Goal: Task Accomplishment & Management: Manage account settings

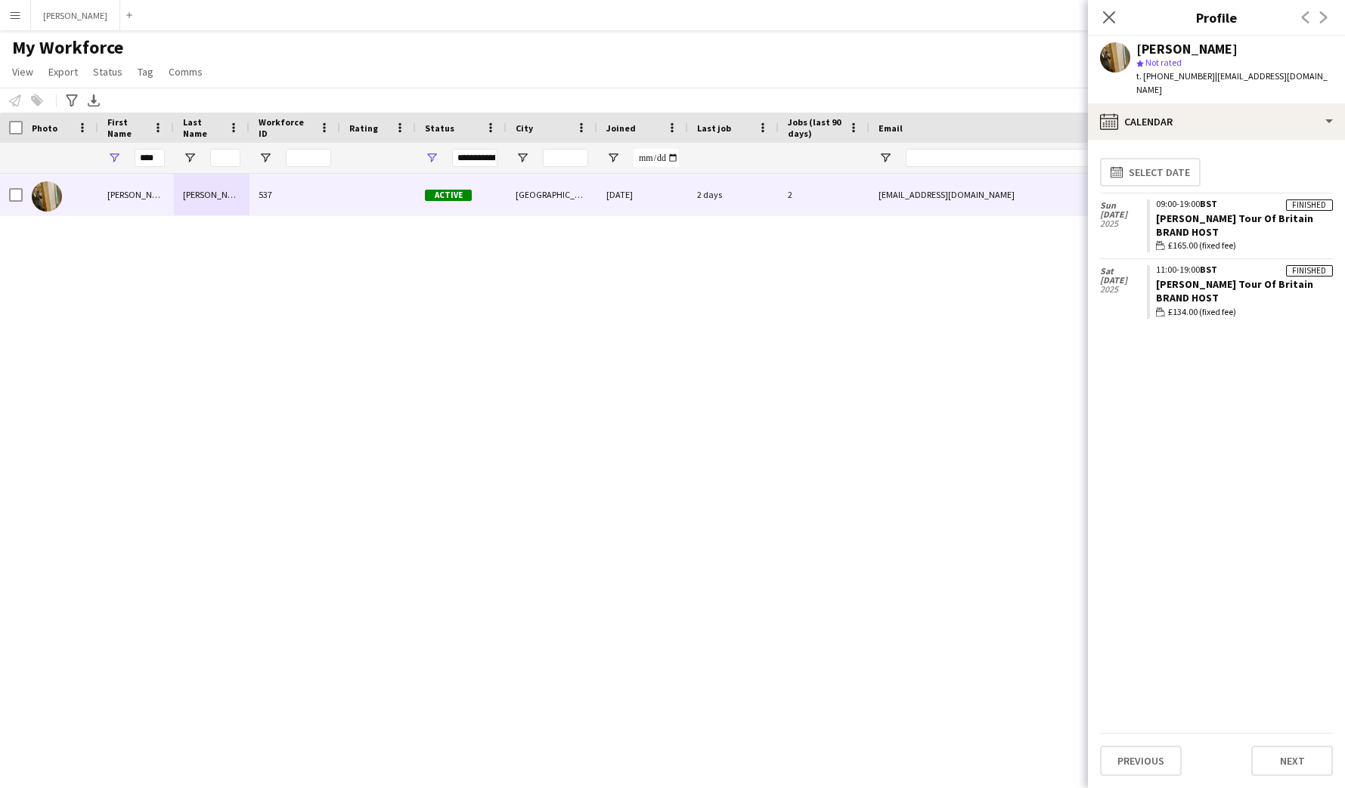
click at [17, 20] on app-icon "Menu" at bounding box center [15, 15] width 12 height 12
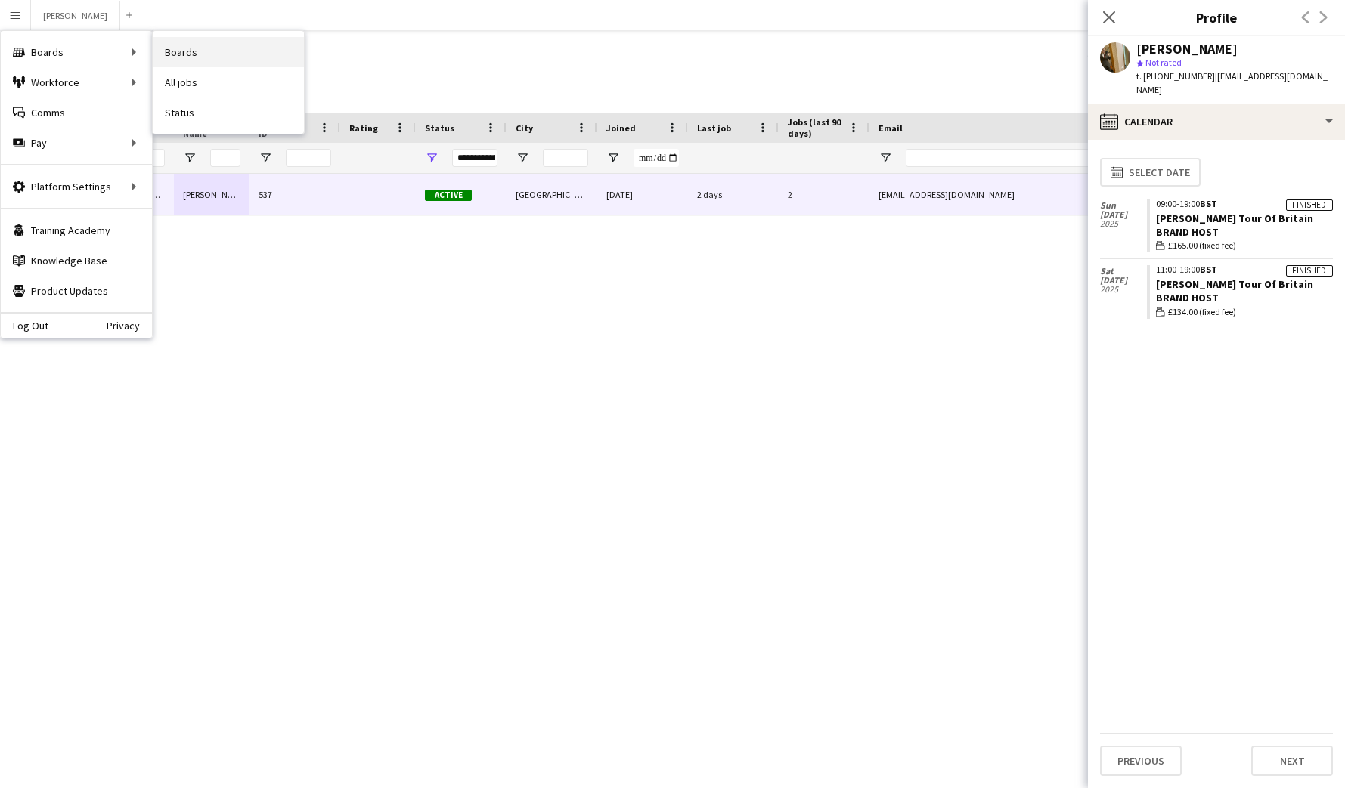
click at [181, 51] on link "Boards" at bounding box center [228, 52] width 151 height 30
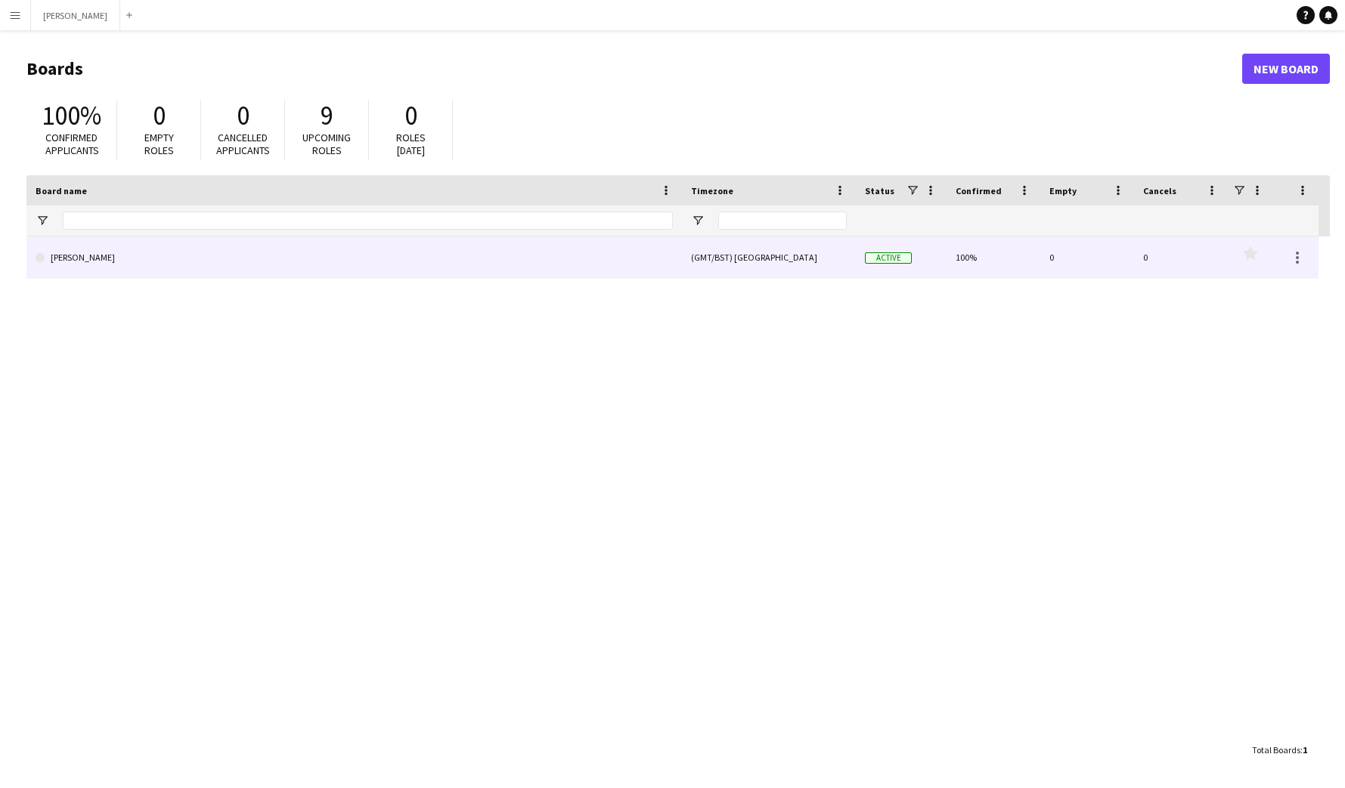
click at [261, 243] on link "[PERSON_NAME]" at bounding box center [354, 258] width 637 height 42
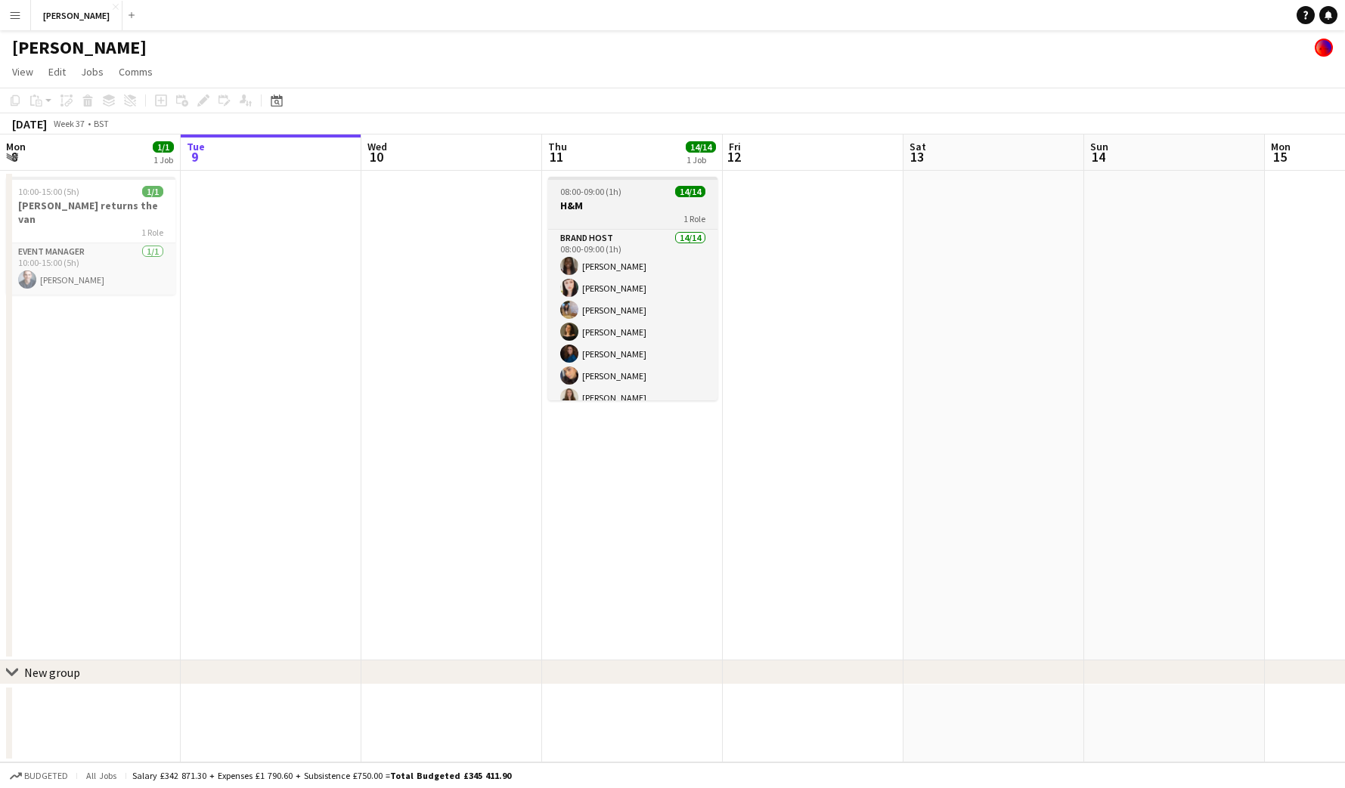
click at [639, 210] on h3 "H&M" at bounding box center [632, 206] width 169 height 14
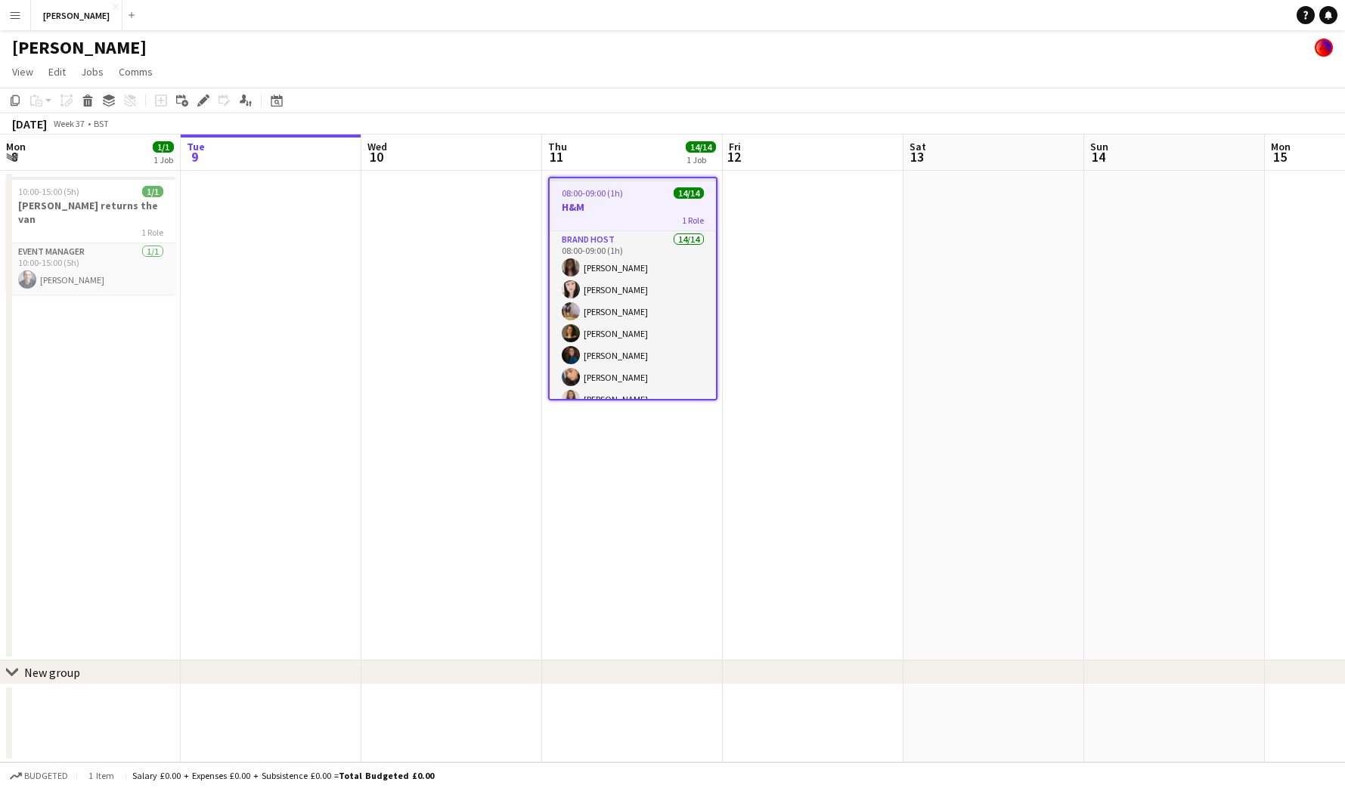
click at [630, 208] on h3 "H&M" at bounding box center [633, 207] width 166 height 14
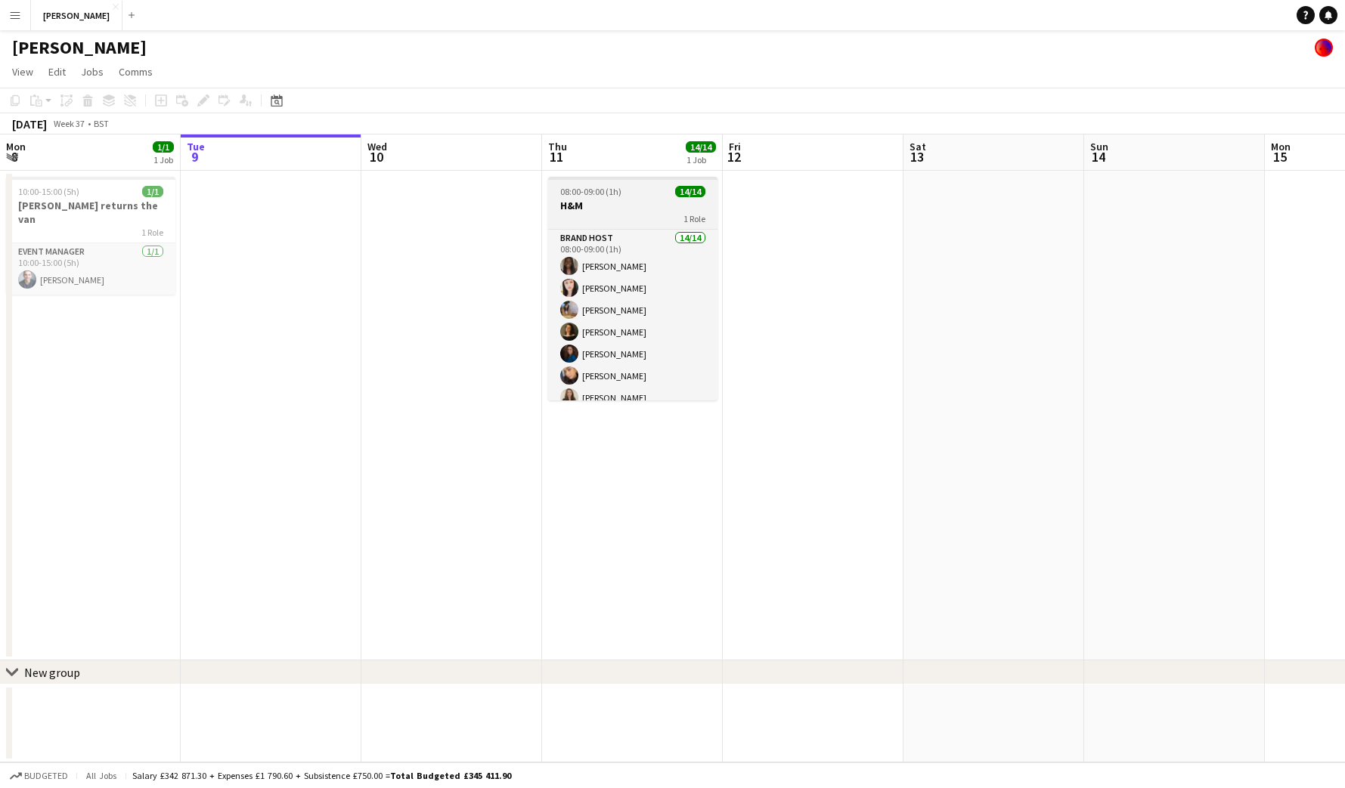
click at [621, 209] on h3 "H&M" at bounding box center [632, 206] width 169 height 14
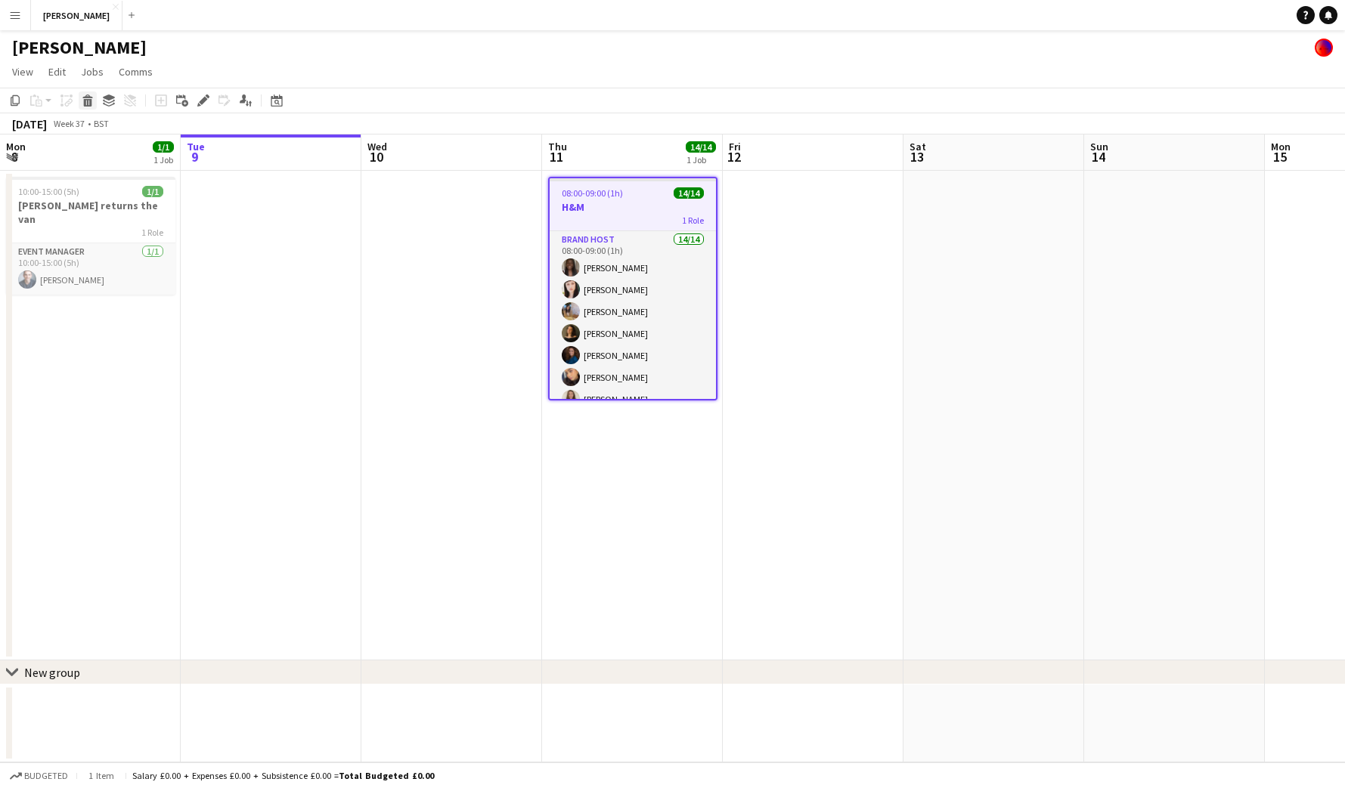
click at [87, 102] on icon at bounding box center [88, 103] width 8 height 8
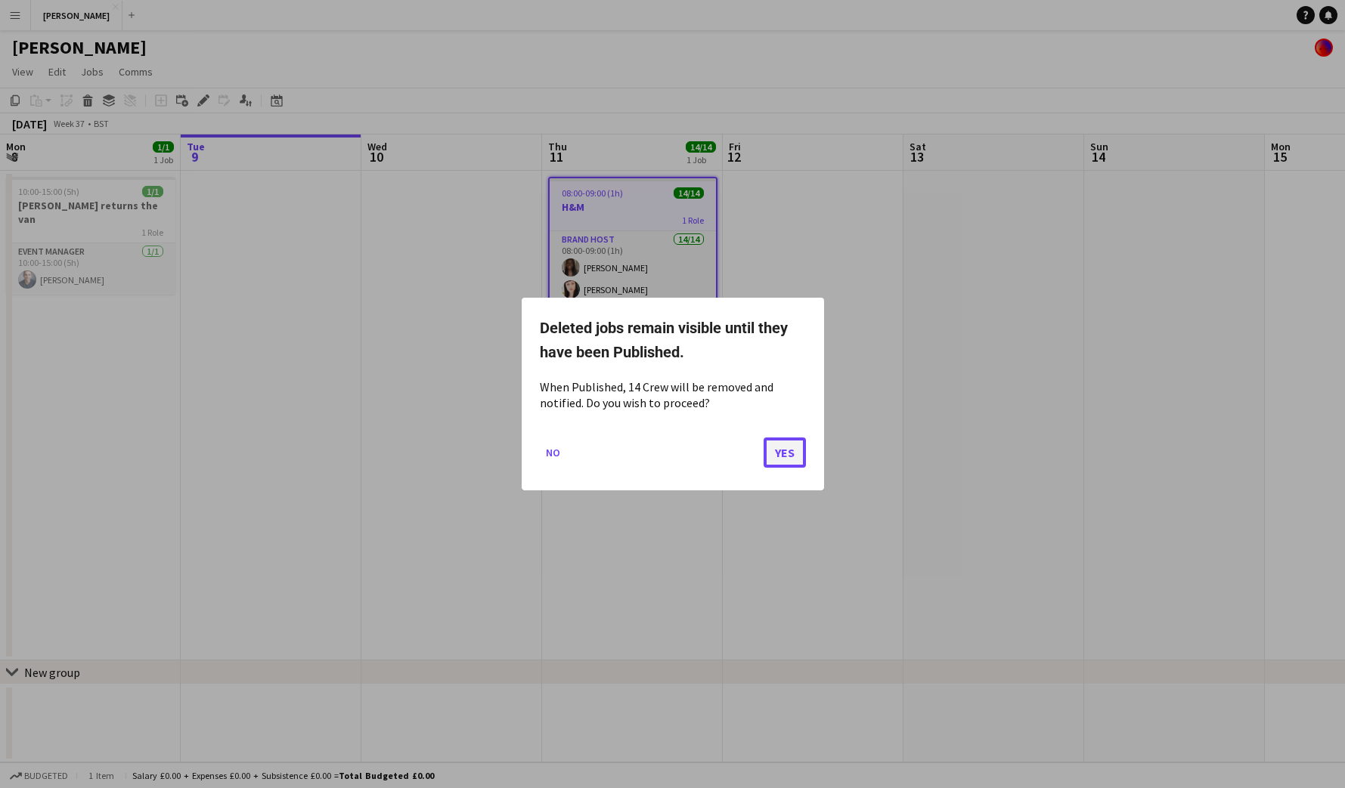
click at [782, 455] on button "Yes" at bounding box center [784, 453] width 42 height 30
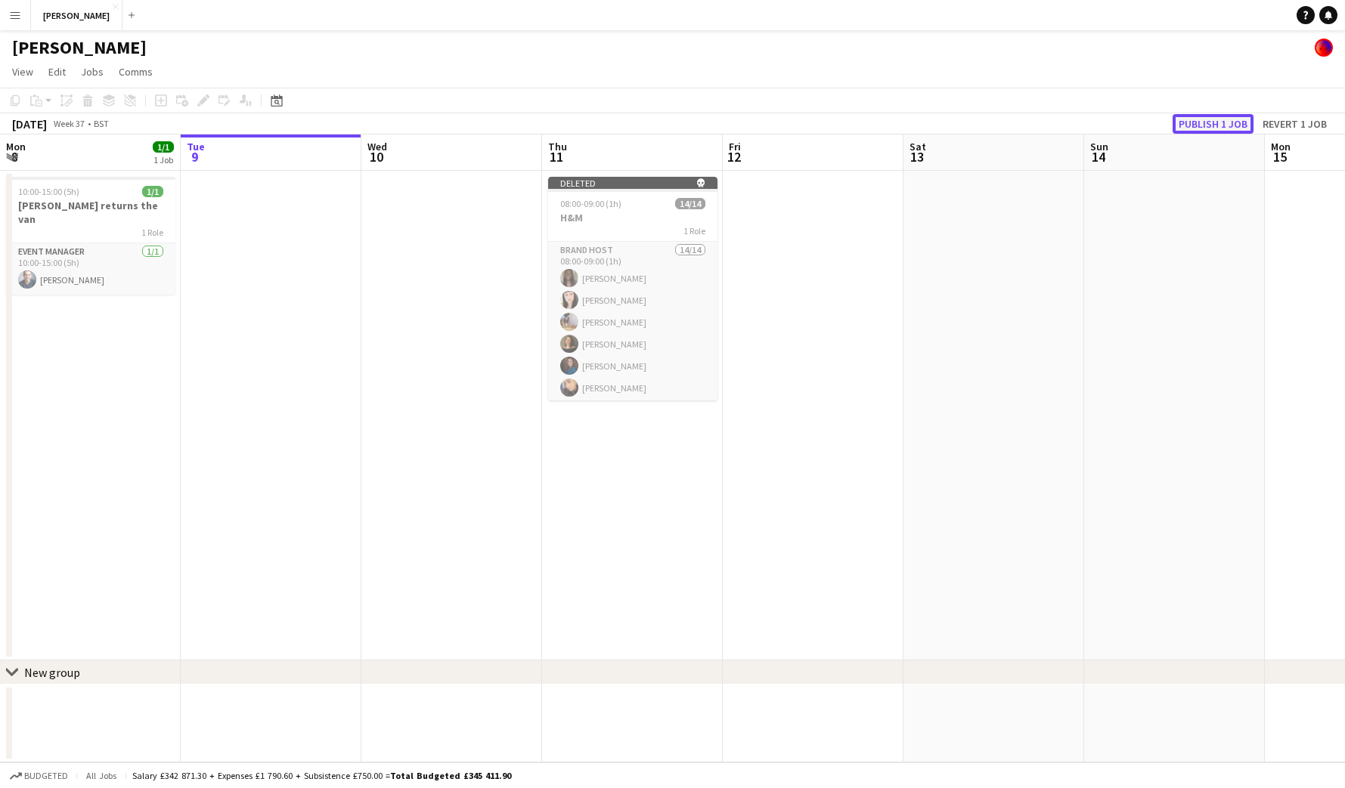
click at [1241, 123] on button "Publish 1 job" at bounding box center [1212, 124] width 81 height 20
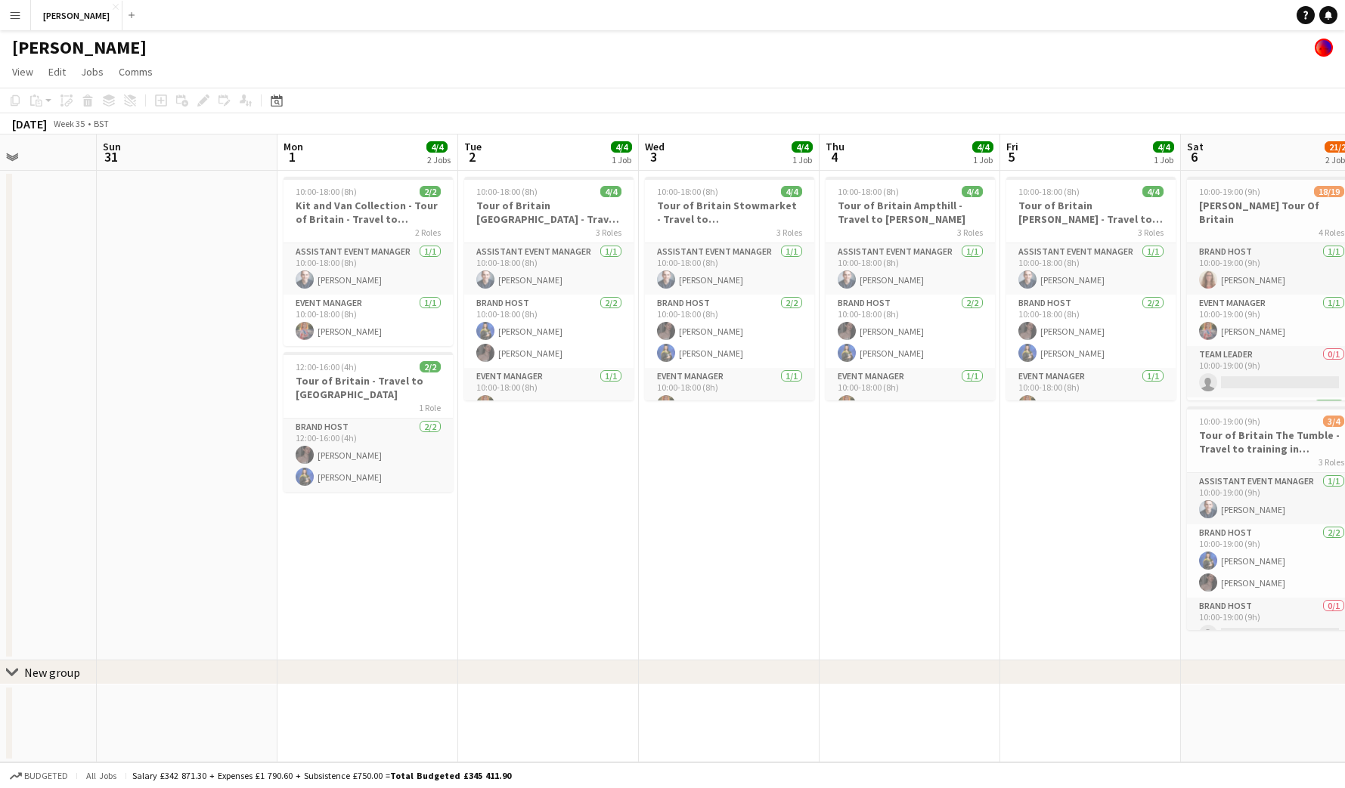
scroll to position [0, 435]
